Goal: Find contact information

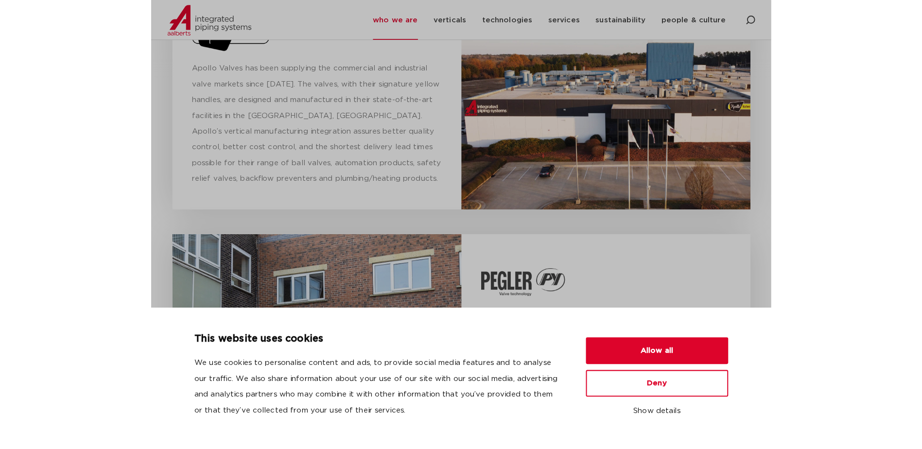
scroll to position [3387, 0]
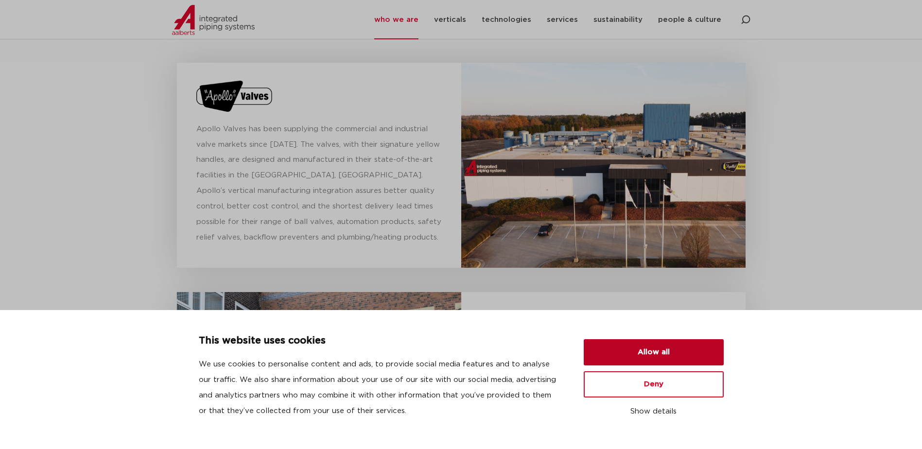
click at [610, 357] on button "Allow all" at bounding box center [654, 352] width 140 height 26
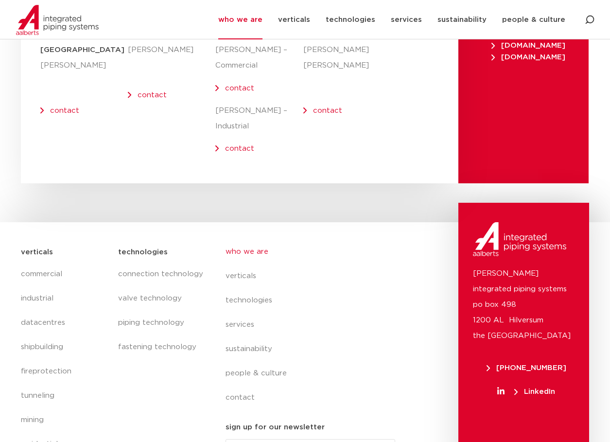
scroll to position [4006, 0]
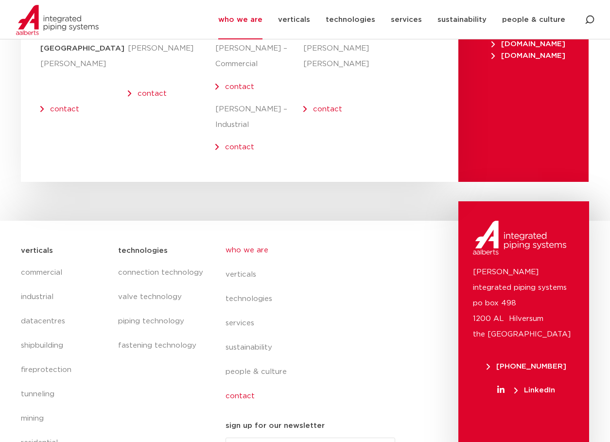
click at [248, 384] on link "contact" at bounding box center [315, 396] width 178 height 24
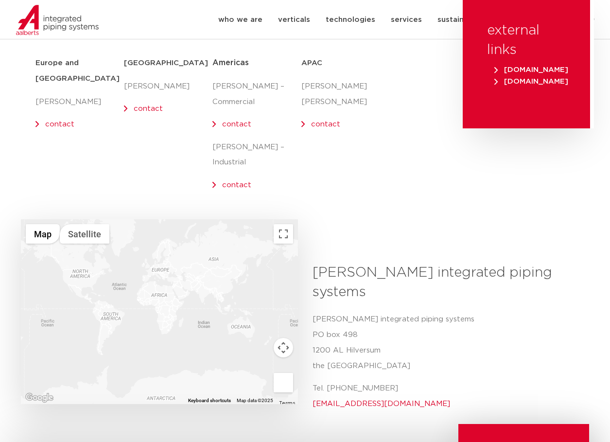
scroll to position [195, 0]
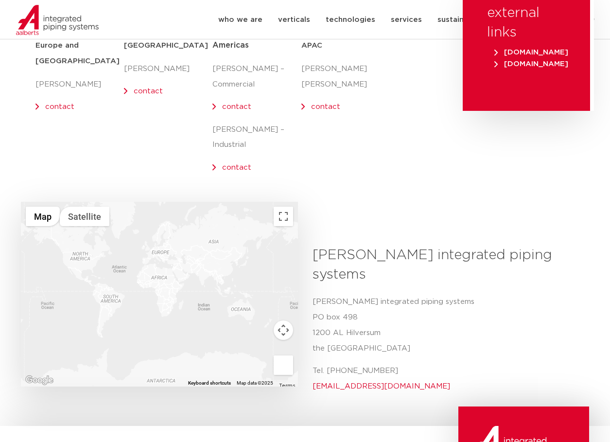
click at [86, 247] on div at bounding box center [159, 294] width 277 height 185
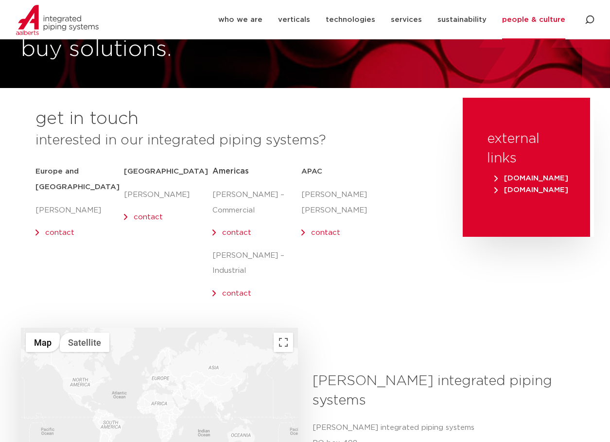
scroll to position [60, 0]
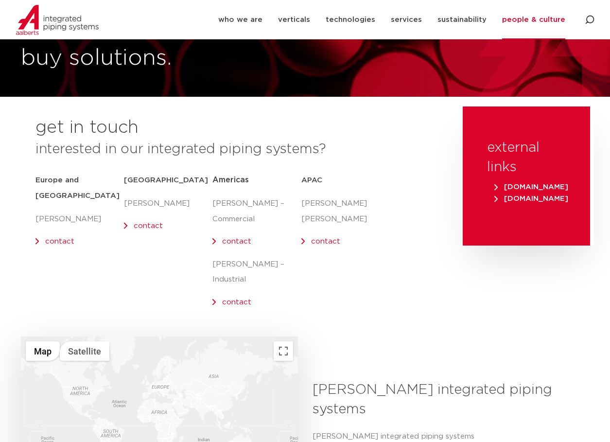
click at [225, 179] on span "Americas" at bounding box center [231, 180] width 36 height 8
